Goal: Check status: Check status

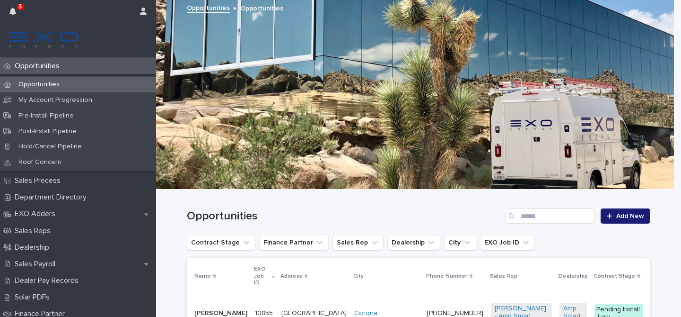
scroll to position [162, 0]
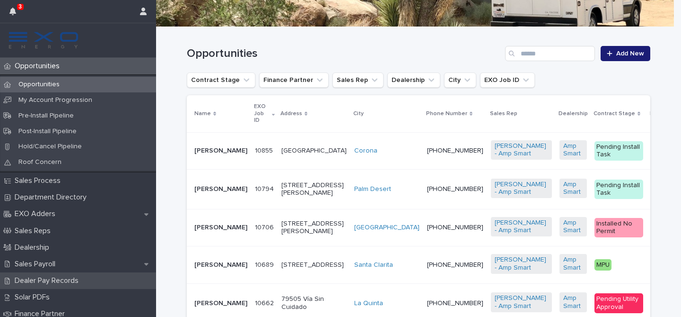
click at [87, 277] on div "Dealer Pay Records" at bounding box center [78, 280] width 156 height 17
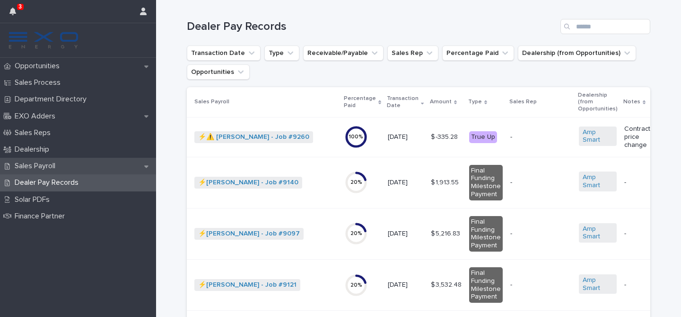
click at [63, 164] on p "Sales Payroll" at bounding box center [37, 165] width 52 height 9
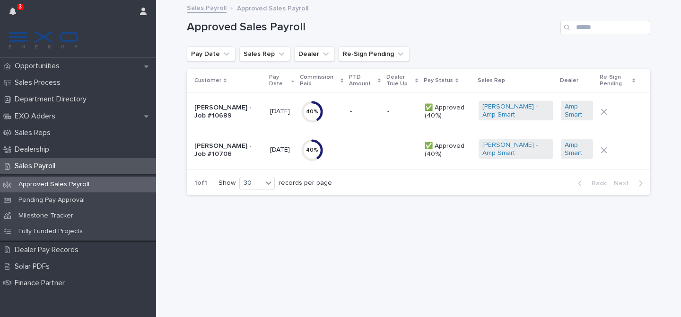
click at [273, 121] on td "[DATE]" at bounding box center [281, 111] width 30 height 38
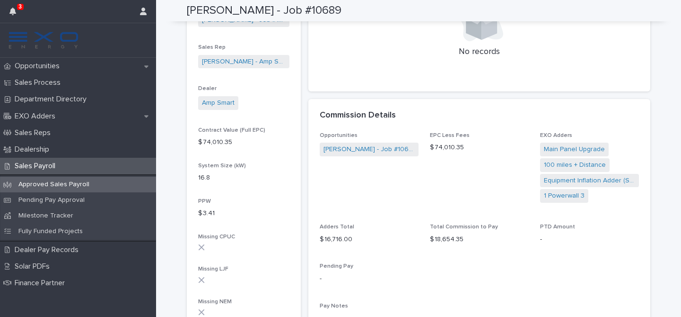
scroll to position [205, 0]
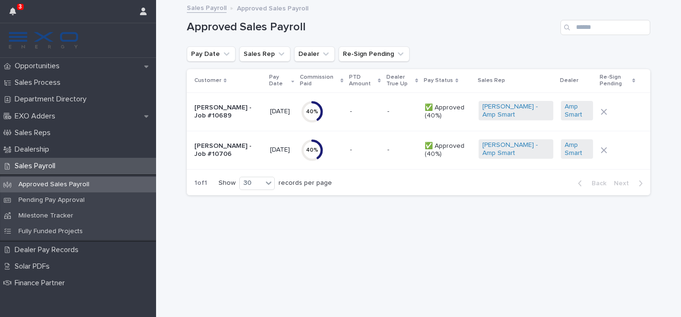
click at [335, 149] on div "40 %" at bounding box center [322, 150] width 42 height 23
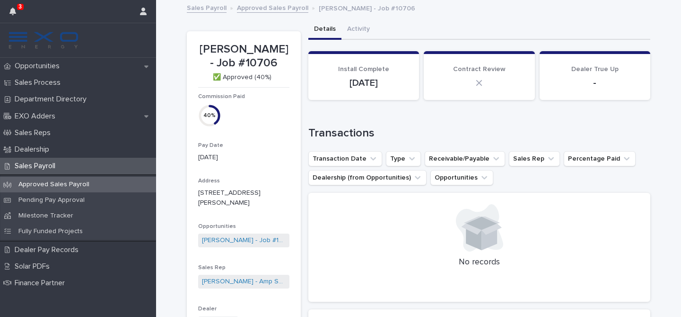
click at [234, 60] on p "[PERSON_NAME] - Job #10706" at bounding box center [243, 56] width 91 height 27
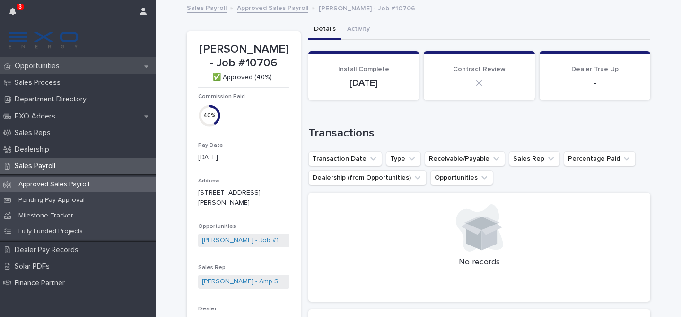
click at [49, 60] on div "Opportunities" at bounding box center [78, 66] width 156 height 17
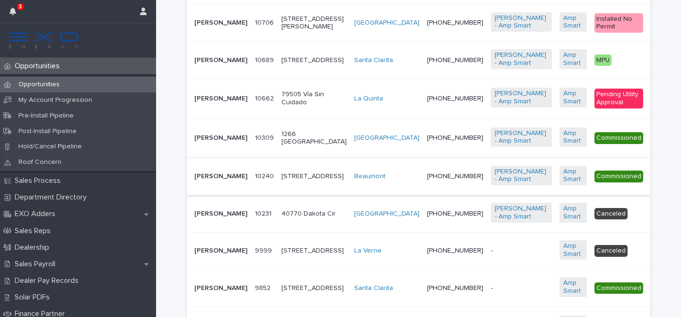
scroll to position [367, 0]
